Goal: Obtain resource: Download file/media

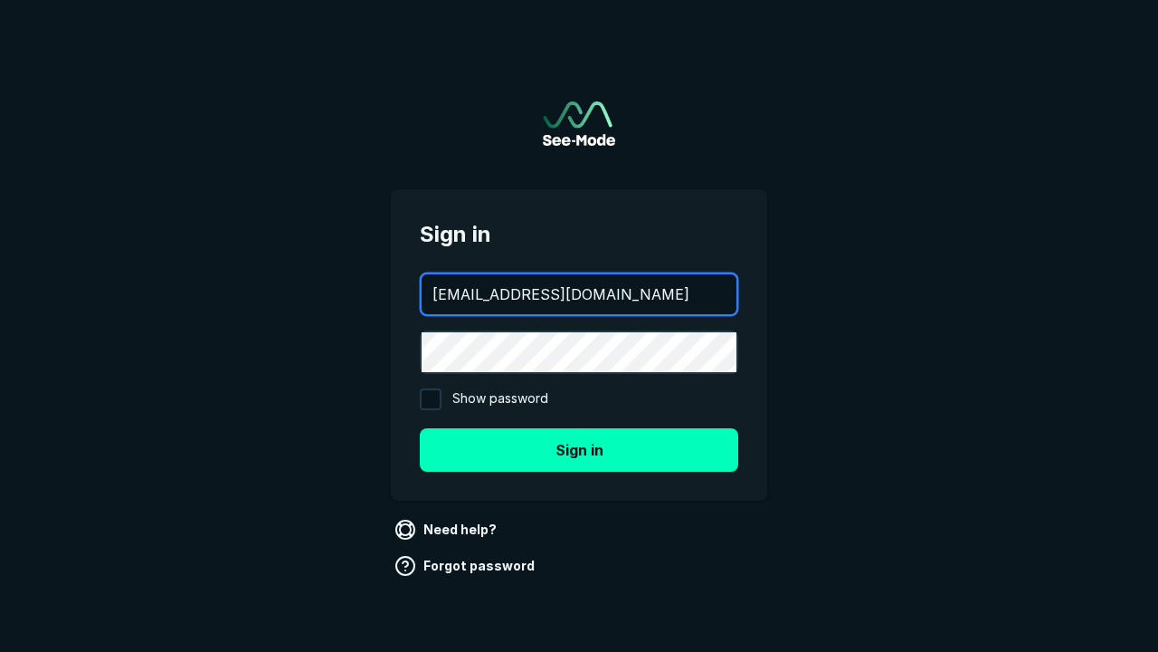
type input "[EMAIL_ADDRESS][DOMAIN_NAME]"
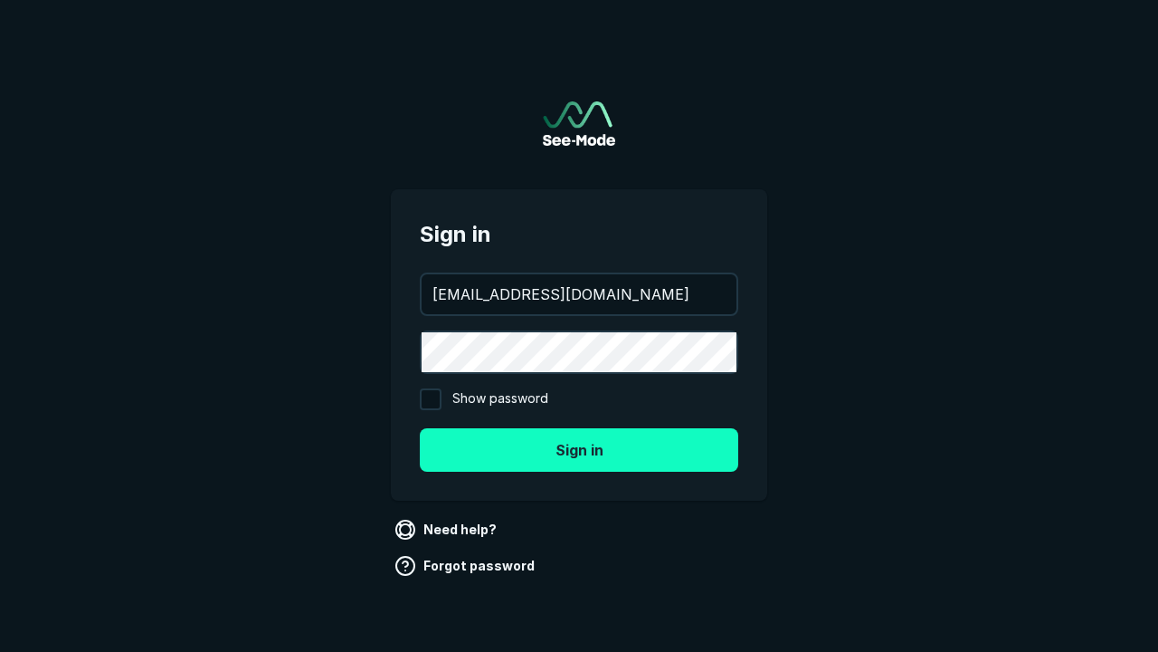
click at [579, 449] on button "Sign in" at bounding box center [579, 449] width 319 height 43
